Goal: Find specific page/section: Find specific page/section

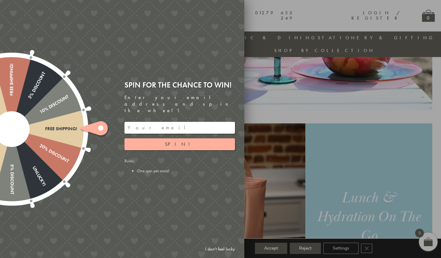
scroll to position [354, 0]
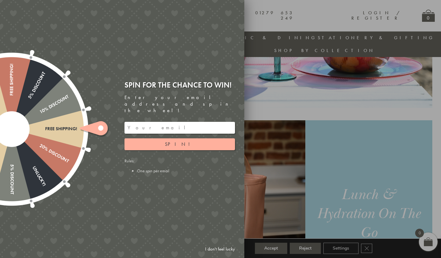
click at [211, 249] on link "I don't feel lucky" at bounding box center [220, 249] width 36 height 12
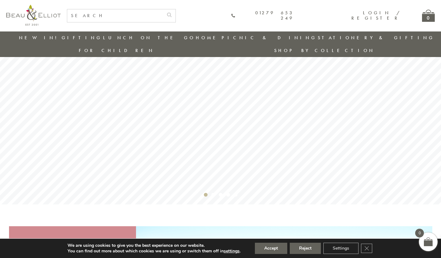
scroll to position [0, 0]
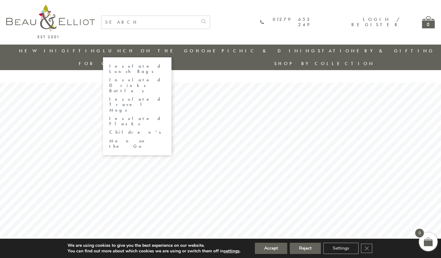
click at [126, 67] on link "Insulated Lunch Bags" at bounding box center [137, 68] width 56 height 11
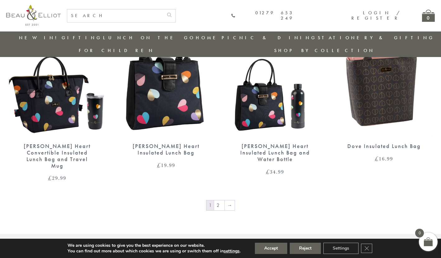
scroll to position [1029, 0]
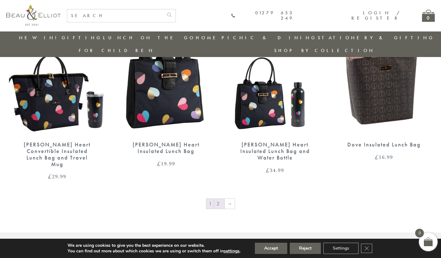
click at [220, 198] on link "2" at bounding box center [219, 203] width 10 height 10
